Goal: Task Accomplishment & Management: Manage account settings

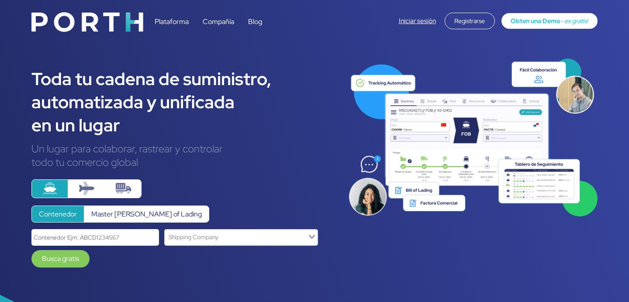
click at [407, 19] on link "Iniciar sesión" at bounding box center [417, 21] width 37 height 9
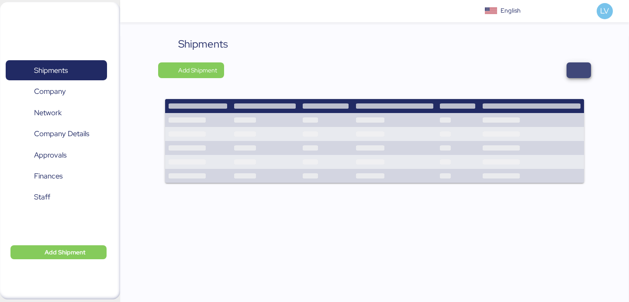
click at [580, 62] on span "button" at bounding box center [579, 70] width 24 height 16
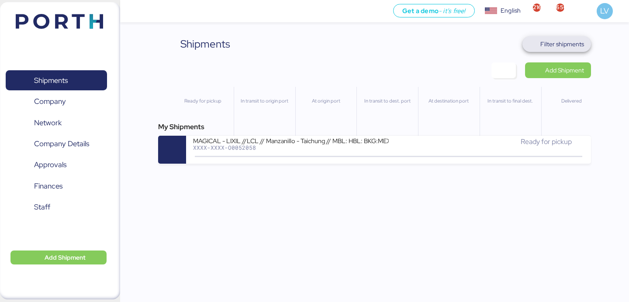
click at [553, 49] on span "Filter shipments" at bounding box center [557, 44] width 55 height 12
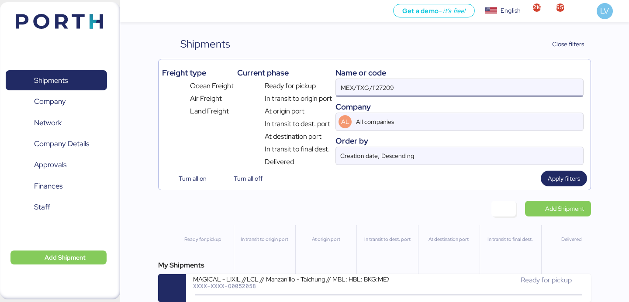
click at [498, 82] on input "MEX/TXG/1127209" at bounding box center [459, 87] width 247 height 17
paste input "QGD2024411"
type input "QGD2024411"
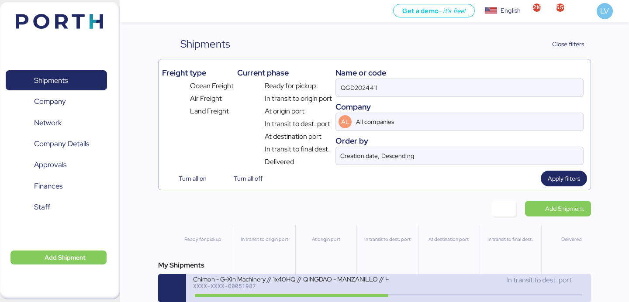
click at [272, 281] on div "Chimon - G-Xin Machinery // 1x40HQ // QINGDAO - MANZANILLO // HBL: BJSSE2507008…" at bounding box center [290, 278] width 195 height 7
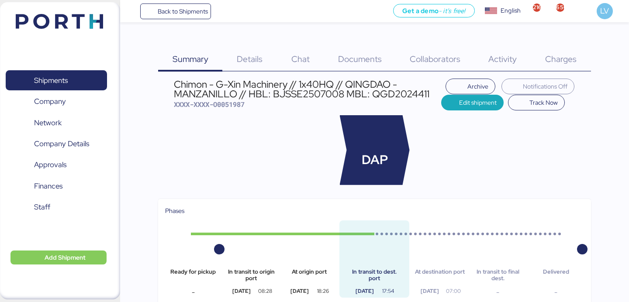
click at [562, 54] on span "Charges" at bounding box center [560, 58] width 31 height 11
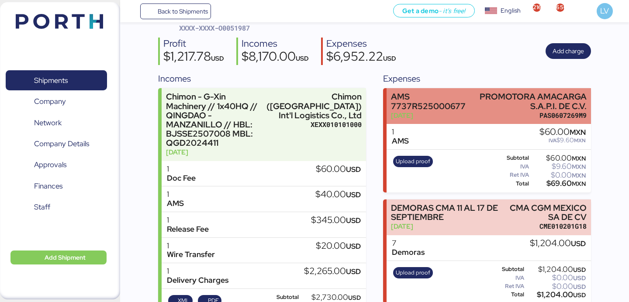
scroll to position [83, 0]
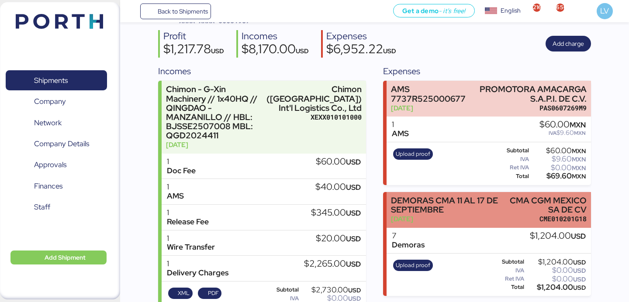
click at [464, 200] on div "DEMORAS CMA 11 AL 17 DE SEPTIEMBRE" at bounding box center [446, 205] width 111 height 18
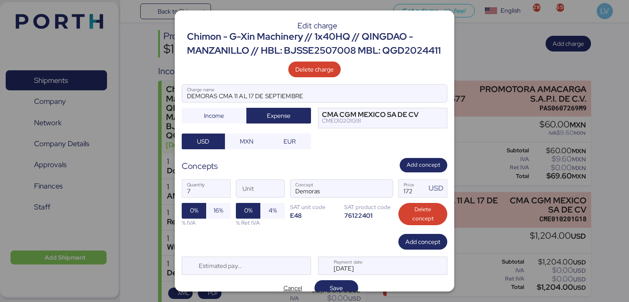
scroll to position [11, 0]
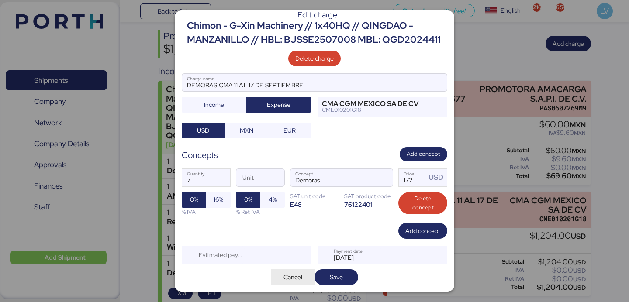
click at [288, 281] on span "Cancel" at bounding box center [293, 277] width 19 height 10
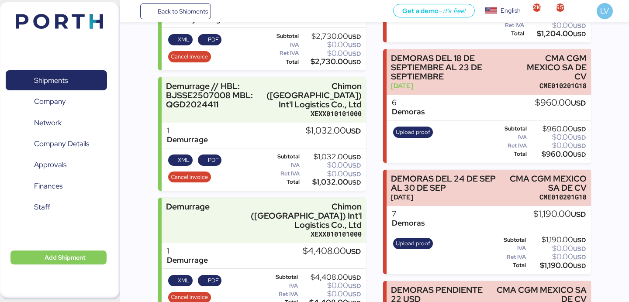
scroll to position [343, 0]
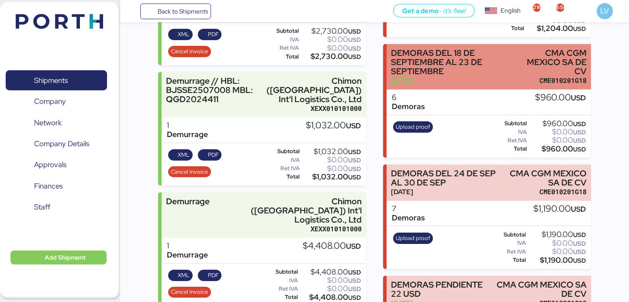
click at [451, 65] on div "DEMORAS DEL 18 DE SEPTIEMBRE AL 23 DE SEPTIEMBRE" at bounding box center [454, 63] width 127 height 28
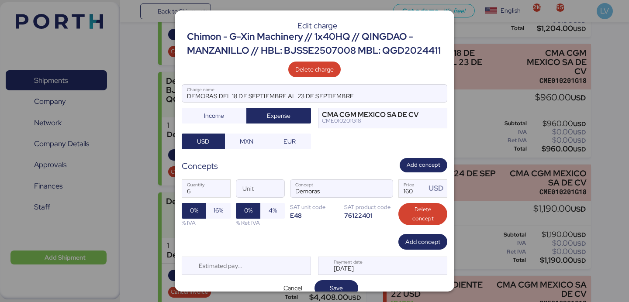
scroll to position [11, 0]
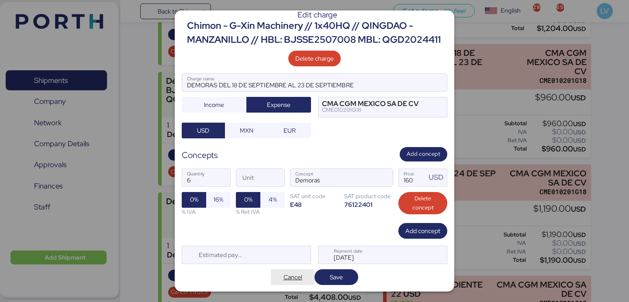
click at [296, 271] on span "Cancel" at bounding box center [293, 277] width 30 height 12
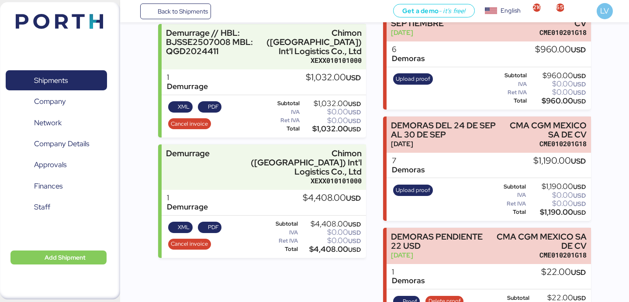
scroll to position [464, 0]
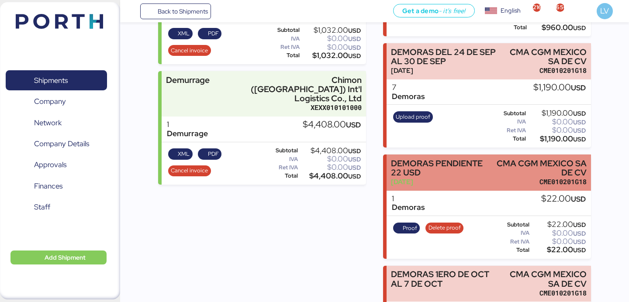
click at [462, 184] on div "Sep 18, 2025" at bounding box center [440, 181] width 98 height 9
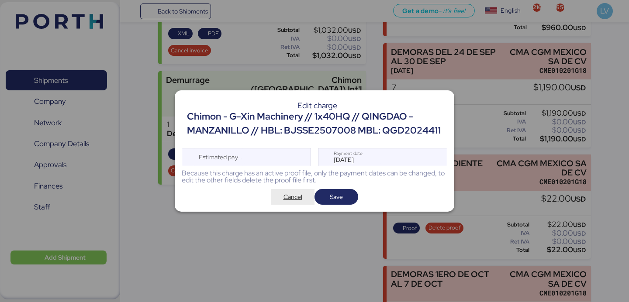
click at [298, 200] on span "Cancel" at bounding box center [293, 197] width 19 height 10
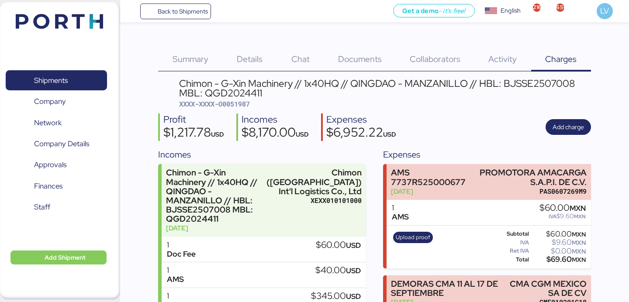
scroll to position [464, 0]
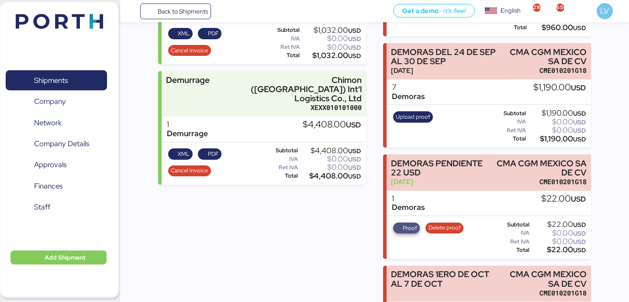
click at [401, 225] on span "Proof" at bounding box center [406, 229] width 21 height 10
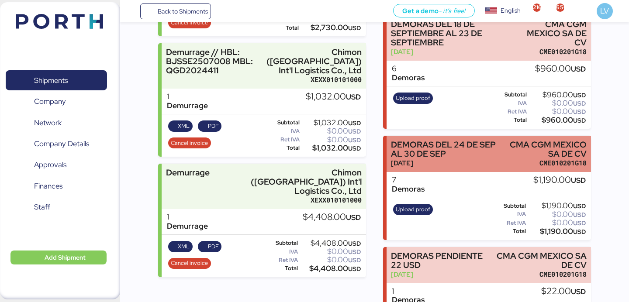
scroll to position [381, 0]
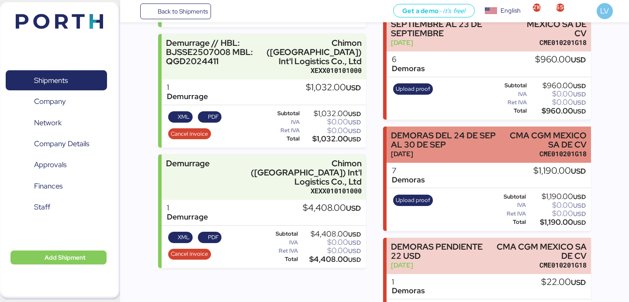
click at [442, 156] on div "Sep 22, 2025" at bounding box center [446, 153] width 111 height 9
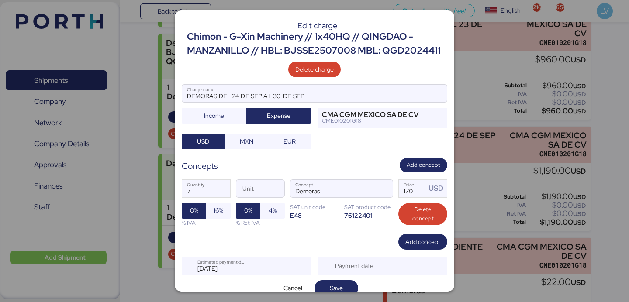
scroll to position [11, 0]
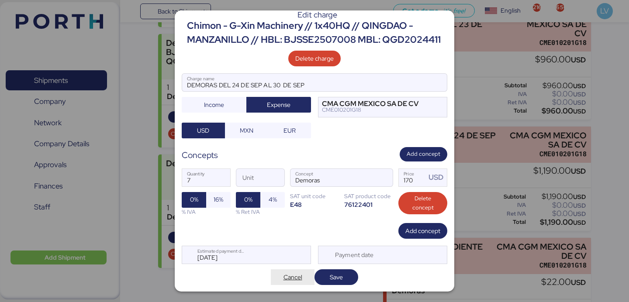
click at [294, 274] on span "Cancel" at bounding box center [293, 277] width 19 height 10
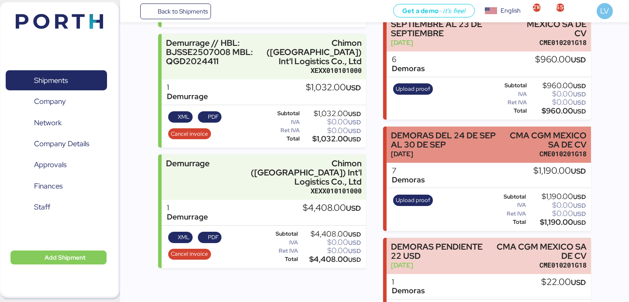
click at [468, 147] on div "DEMORAS DEL 24 DE SEP AL 30 DE SEP" at bounding box center [446, 140] width 111 height 18
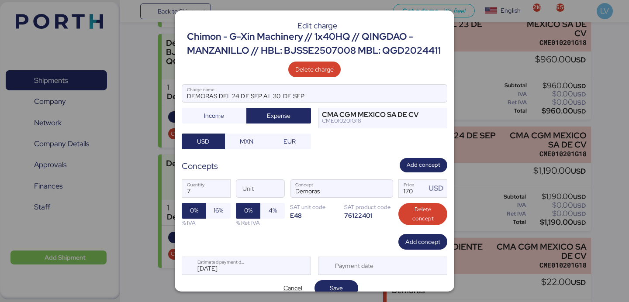
scroll to position [11, 0]
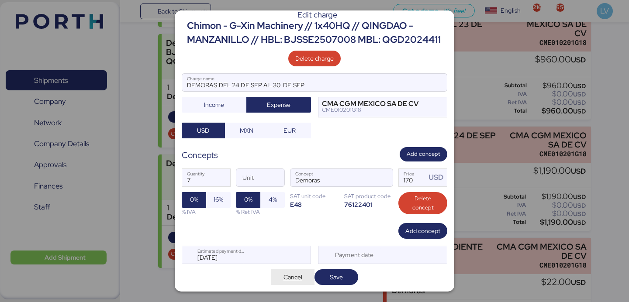
click at [298, 271] on span "Cancel" at bounding box center [293, 277] width 30 height 12
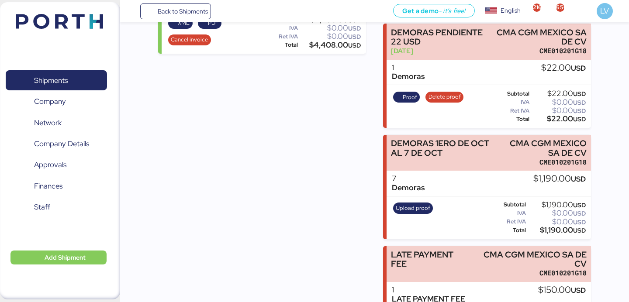
scroll to position [603, 0]
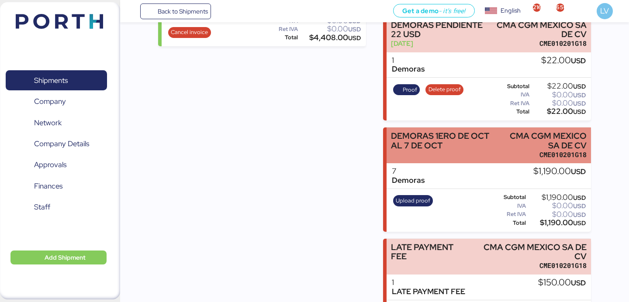
click at [481, 158] on div "DEMORAS 1ERO DE OCT AL 7 DE OCT" at bounding box center [445, 146] width 108 height 28
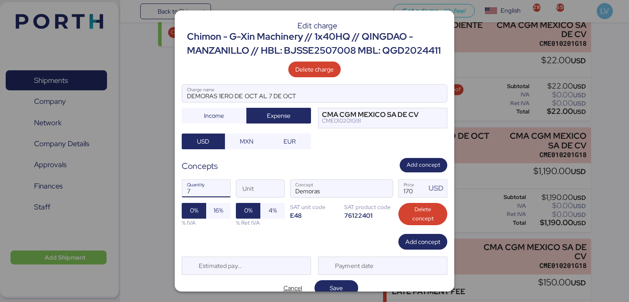
click at [214, 185] on input "7" at bounding box center [206, 188] width 48 height 17
click at [214, 184] on input "7" at bounding box center [206, 188] width 48 height 17
type input "14"
click at [420, 189] on input "170" at bounding box center [412, 188] width 27 height 17
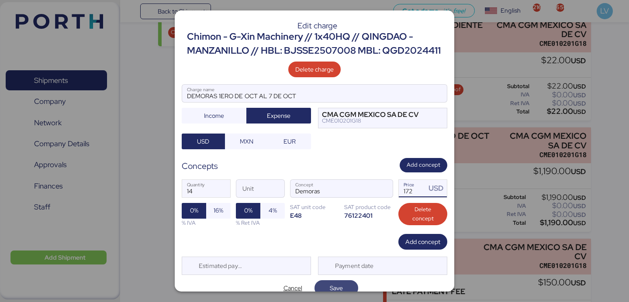
type input "172"
click at [332, 288] on span "Save" at bounding box center [336, 288] width 13 height 10
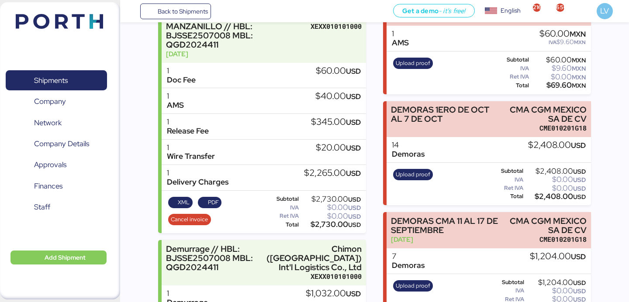
scroll to position [185, 0]
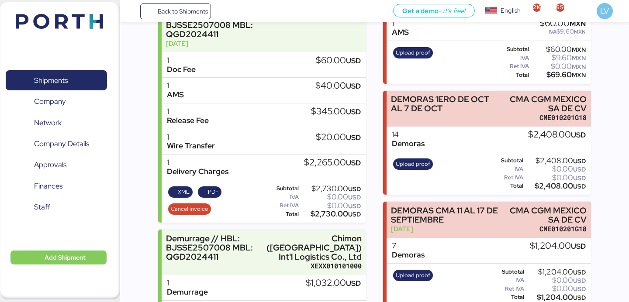
click at [420, 173] on div "Upload proof" at bounding box center [413, 174] width 46 height 36
click at [418, 166] on span "Upload proof" at bounding box center [413, 165] width 35 height 10
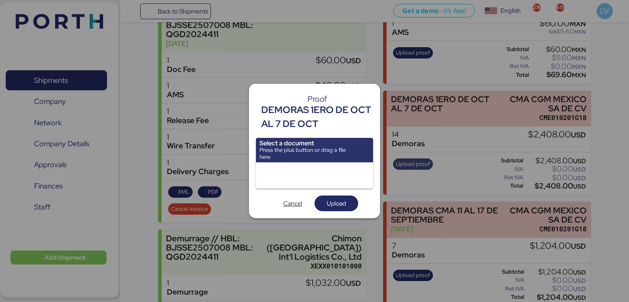
scroll to position [0, 0]
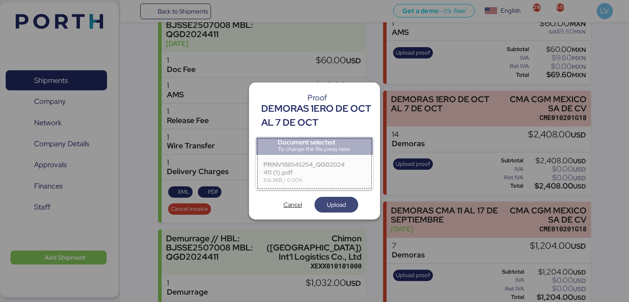
click at [333, 209] on span "Upload" at bounding box center [336, 205] width 19 height 10
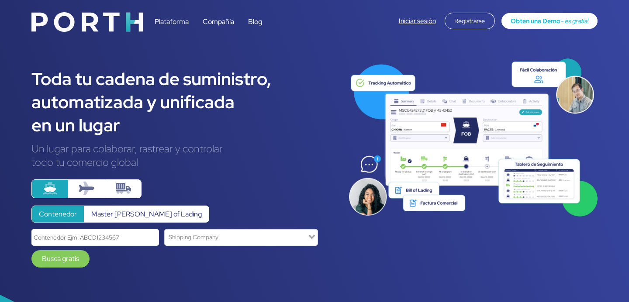
click at [411, 25] on div "Iniciar sesión Registrarse Obten una Demo - es gratis!" at bounding box center [498, 21] width 199 height 17
click at [411, 21] on link "Iniciar sesión" at bounding box center [417, 21] width 37 height 9
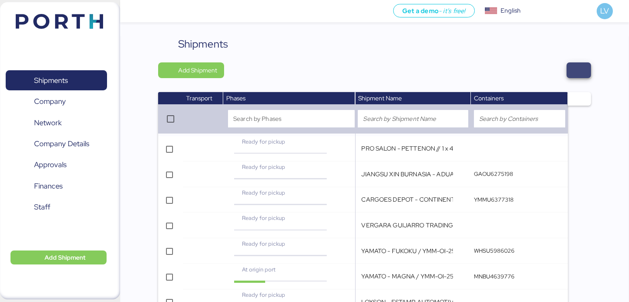
click at [576, 73] on span "button" at bounding box center [579, 70] width 10 height 12
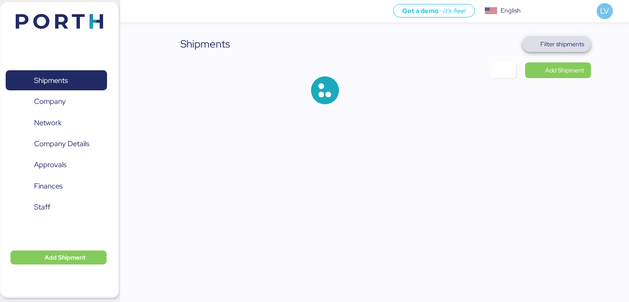
click at [563, 45] on span "Filter shipments" at bounding box center [563, 44] width 44 height 10
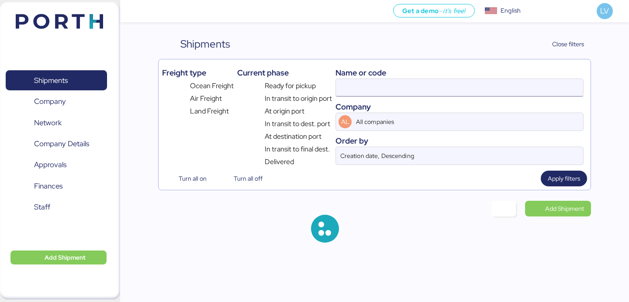
click at [489, 90] on input at bounding box center [459, 87] width 247 height 17
paste input "GO-O0052093"
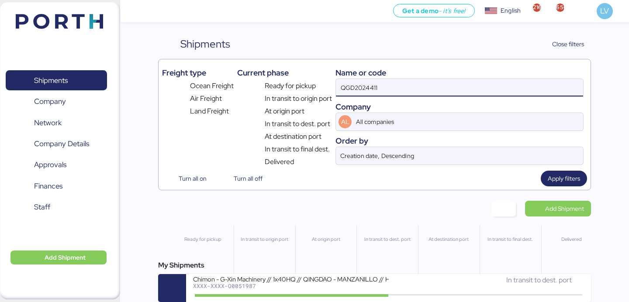
click at [480, 90] on input "QGD2024411" at bounding box center [459, 87] width 247 height 17
paste input "GO-O0052093"
click at [354, 86] on input "GO-O0052093" at bounding box center [459, 87] width 247 height 17
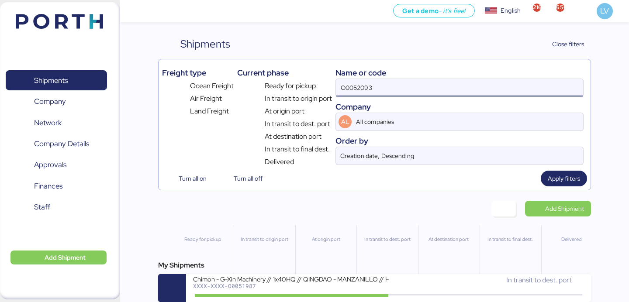
type input "O0052093"
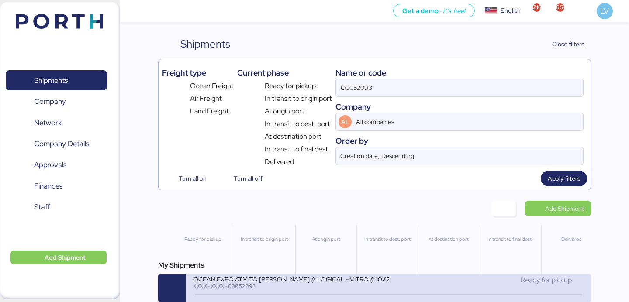
click at [212, 285] on div "XXXX-XXXX-O0052093" at bounding box center [290, 286] width 195 height 6
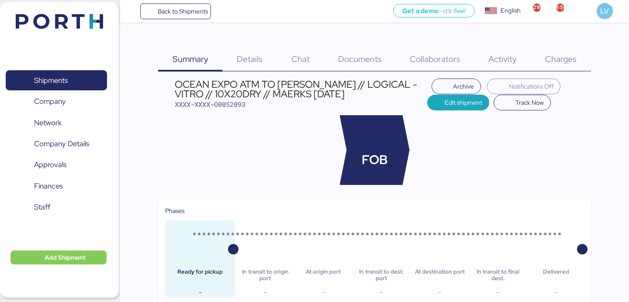
click at [257, 58] on span "Details" at bounding box center [250, 58] width 26 height 11
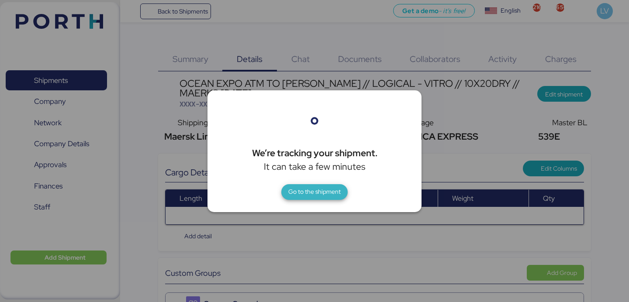
click at [333, 187] on span "Go to the shipment" at bounding box center [314, 192] width 52 height 10
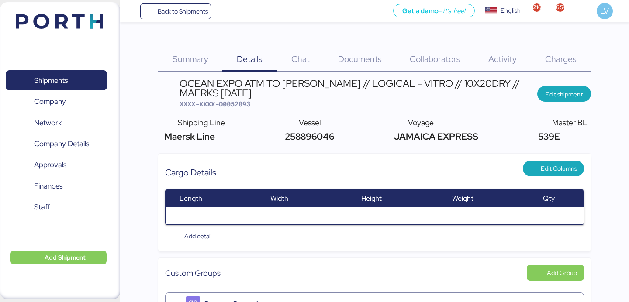
click at [571, 61] on span "Charges" at bounding box center [560, 58] width 31 height 11
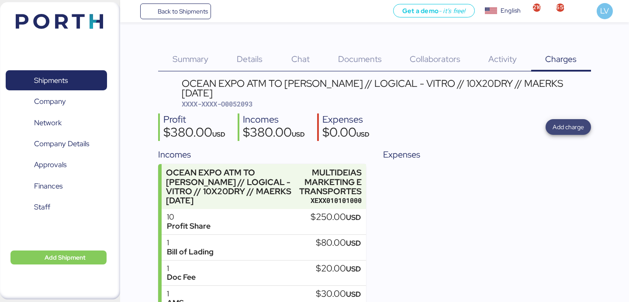
click at [571, 122] on span "Add charge" at bounding box center [568, 127] width 31 height 10
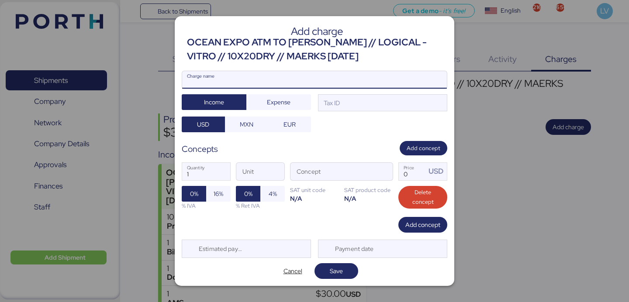
click at [420, 76] on input "Charge name" at bounding box center [314, 79] width 265 height 17
type input "a"
type input "AMS"
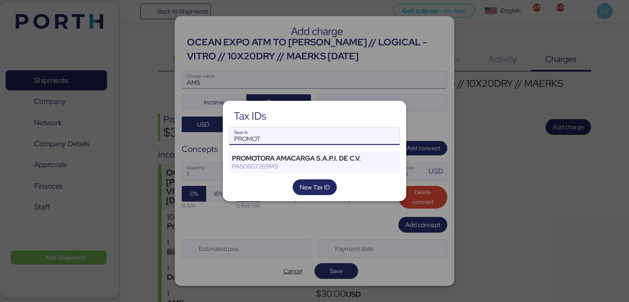
type input "PROMOT"
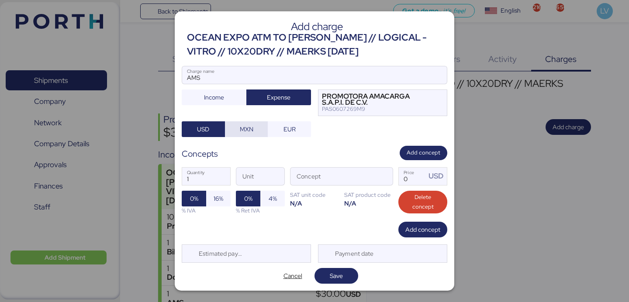
click at [258, 128] on span "MXN" at bounding box center [246, 129] width 29 height 12
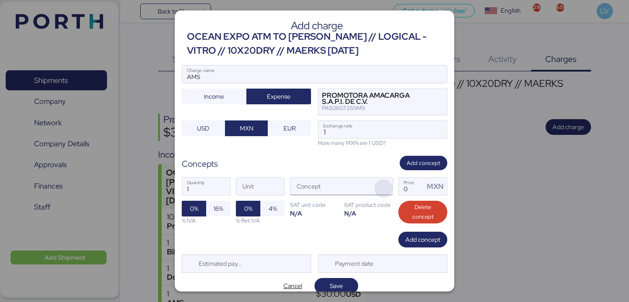
click at [384, 191] on span "button" at bounding box center [384, 189] width 18 height 18
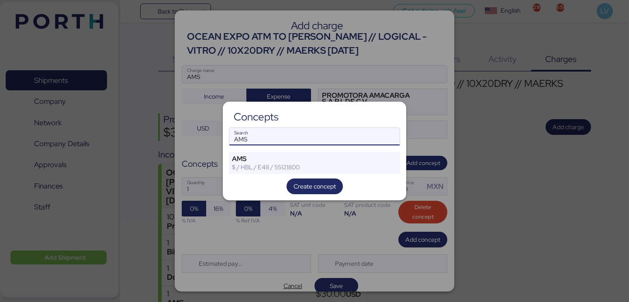
type input "AMS"
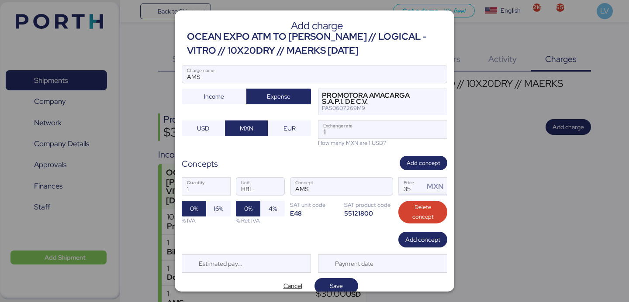
click at [413, 188] on input "35" at bounding box center [411, 186] width 25 height 17
type input "60"
click at [330, 76] on input "AMS" at bounding box center [314, 74] width 265 height 17
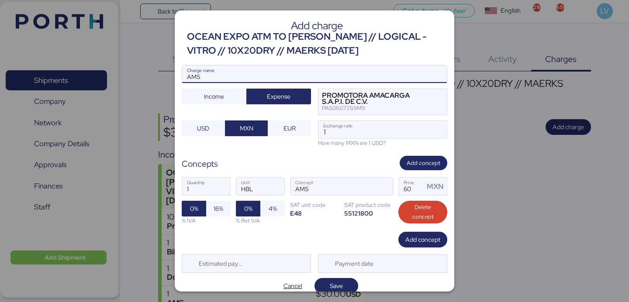
paste input "7737R525000701"
type input "AMS 7737R525000701"
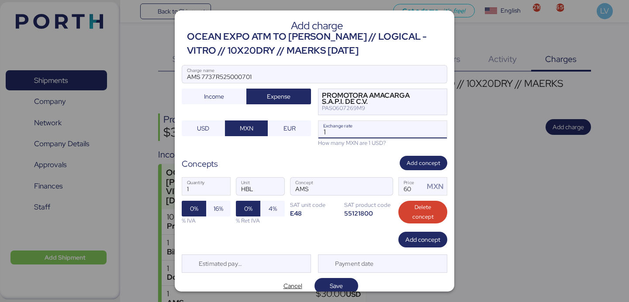
click at [422, 121] on input "1" at bounding box center [383, 129] width 128 height 17
paste input "8.3147"
type input "18.3147"
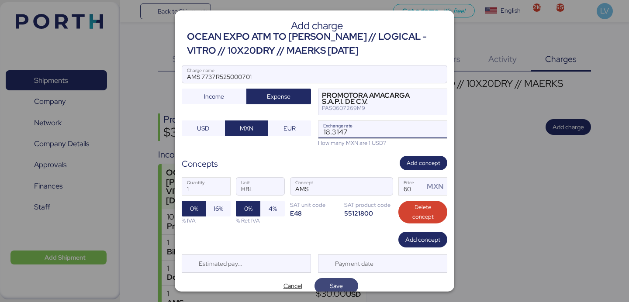
click at [343, 281] on span "Save" at bounding box center [336, 286] width 13 height 10
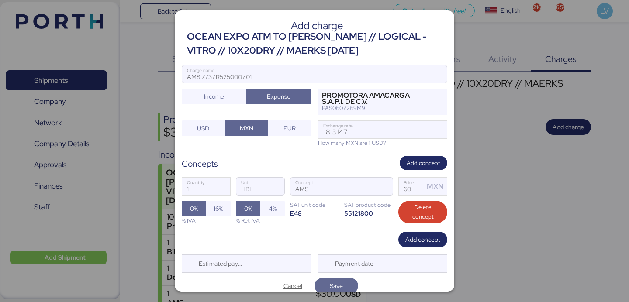
scroll to position [2, 0]
